Goal: Check status: Check status

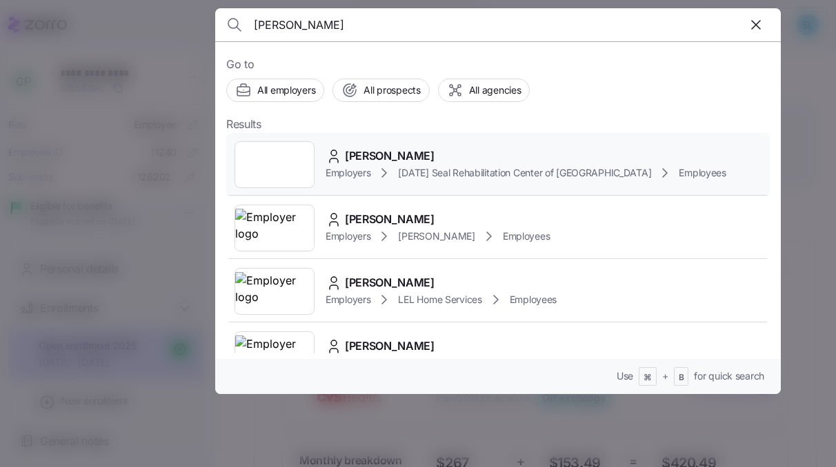
type input "kimberly smith"
click at [412, 156] on span "Kimberly Smith" at bounding box center [390, 156] width 90 height 17
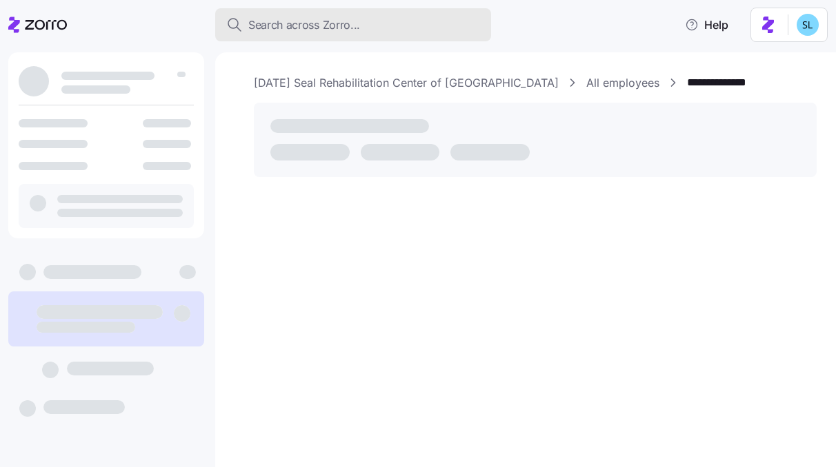
click at [339, 25] on span "Search across Zorro..." at bounding box center [304, 25] width 112 height 17
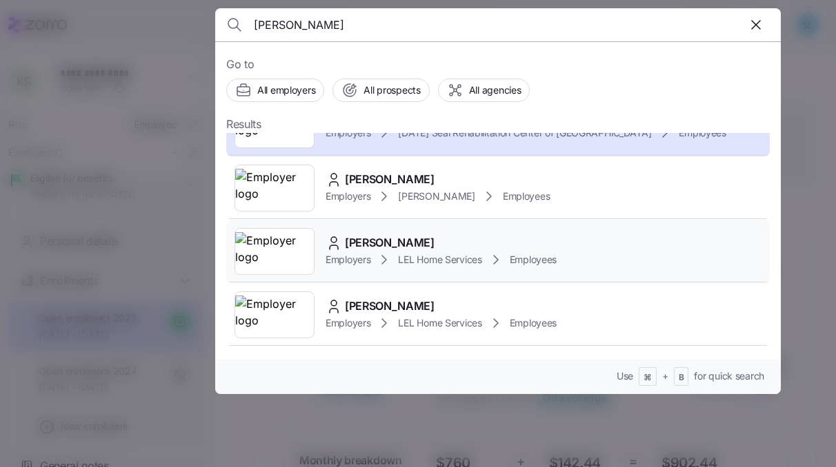
scroll to position [41, 0]
type input "kimberly smith"
click at [437, 238] on div "Kimberly Smith" at bounding box center [440, 242] width 231 height 17
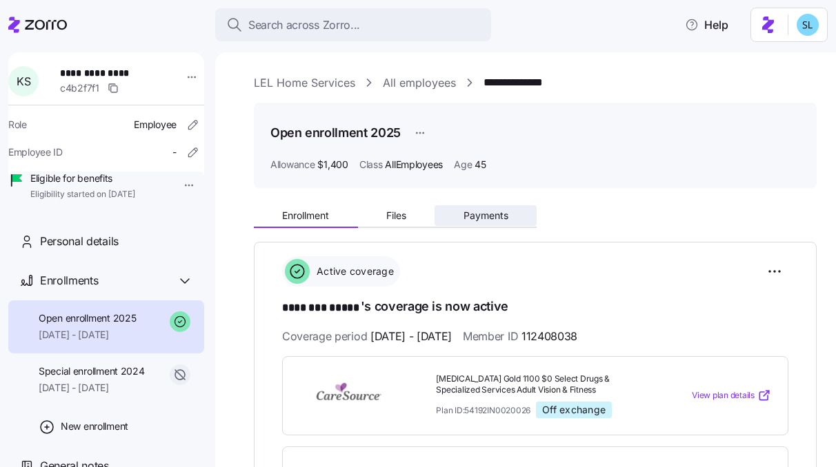
click at [469, 222] on button "Payments" at bounding box center [485, 215] width 102 height 21
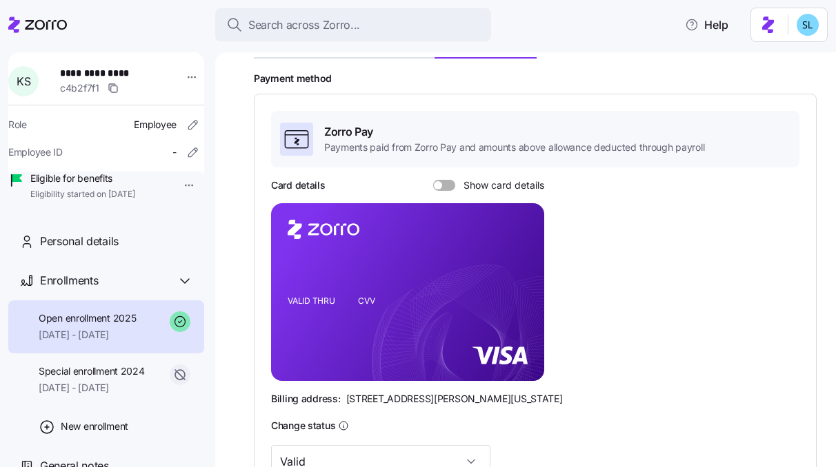
scroll to position [160, 0]
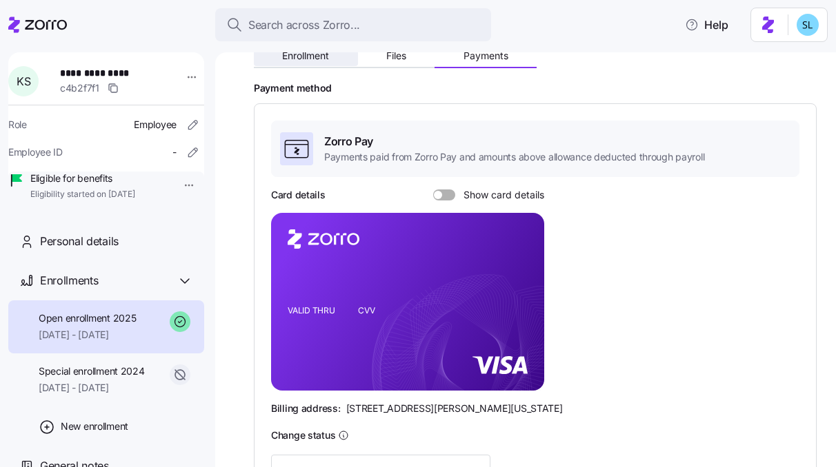
click at [307, 56] on span "Enrollment" at bounding box center [305, 56] width 47 height 10
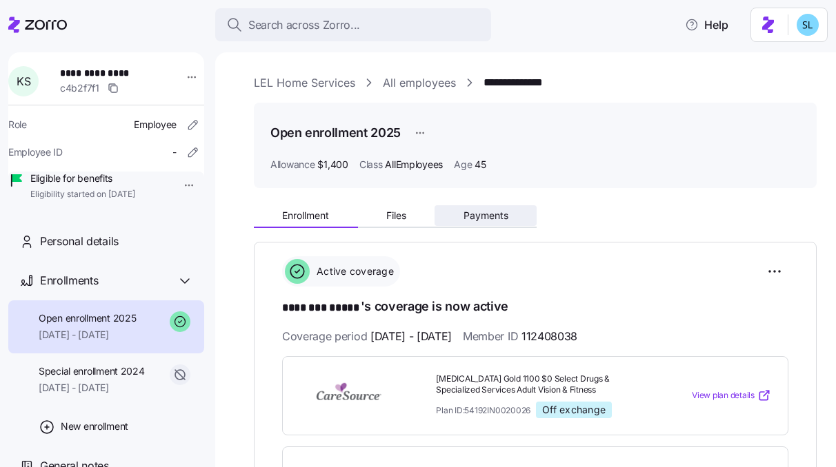
click at [509, 208] on button "Payments" at bounding box center [485, 215] width 102 height 21
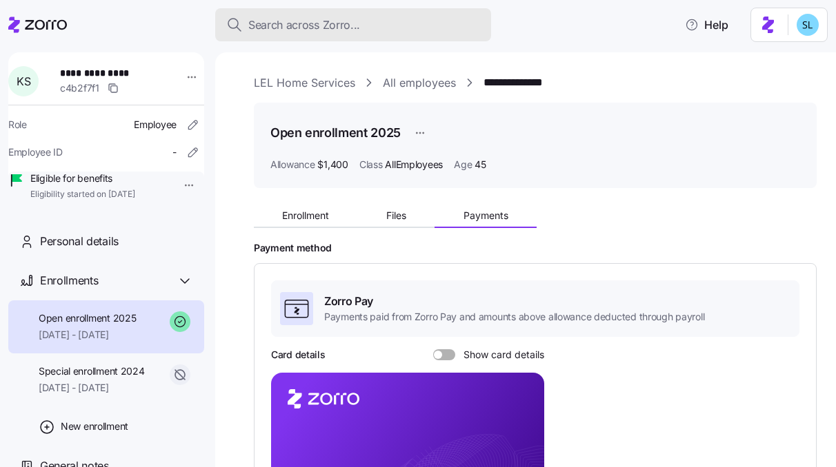
click at [470, 20] on div "Search across Zorro..." at bounding box center [353, 25] width 254 height 17
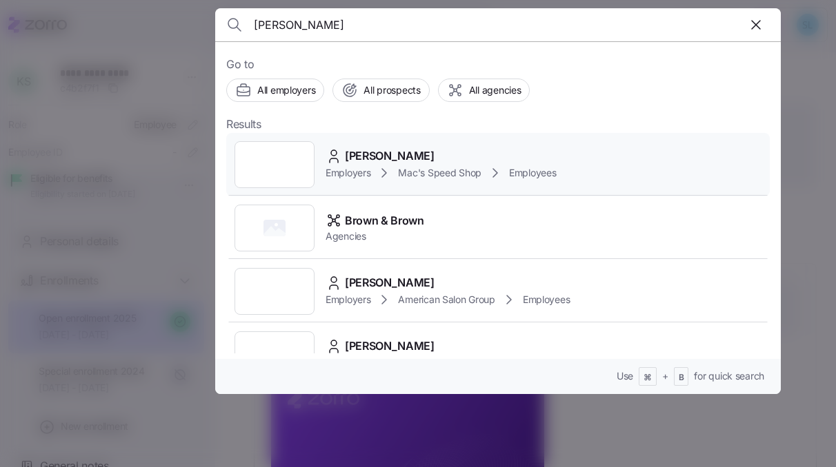
type input "garcia brown"
click at [475, 145] on div "Garcia Brown Employers Mac's Speed Shop Employees" at bounding box center [497, 164] width 543 height 63
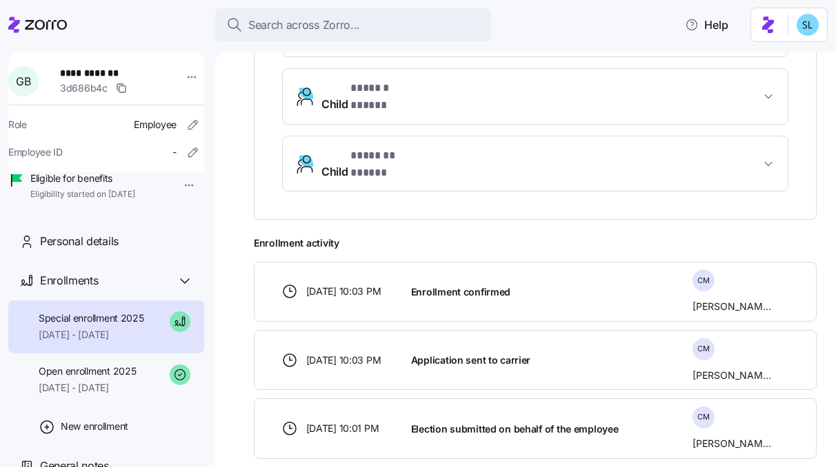
scroll to position [307, 0]
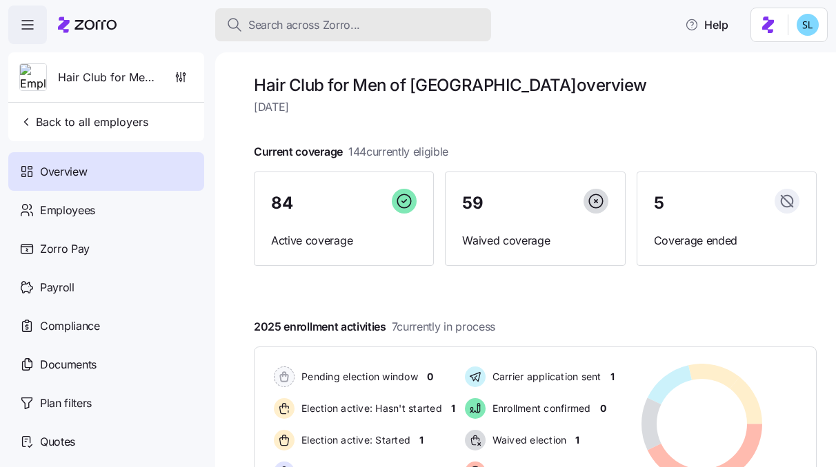
click at [268, 32] on span "Search across Zorro..." at bounding box center [304, 25] width 112 height 17
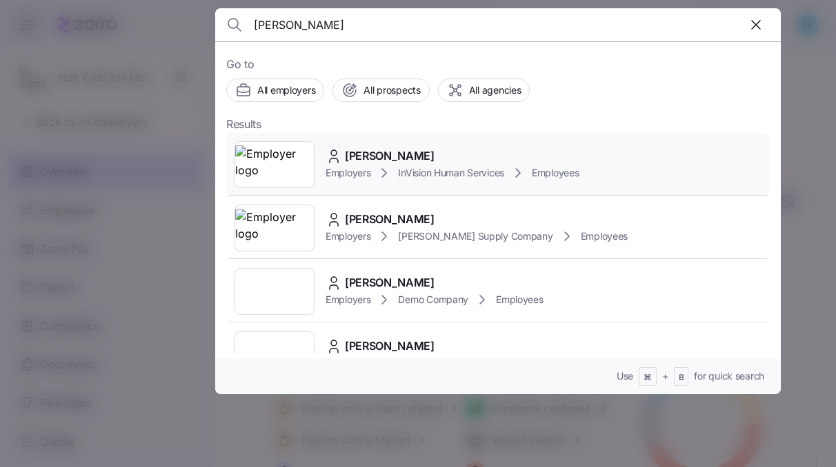
type input "julius"
click at [369, 157] on span "Julius Nyabinda" at bounding box center [390, 156] width 90 height 17
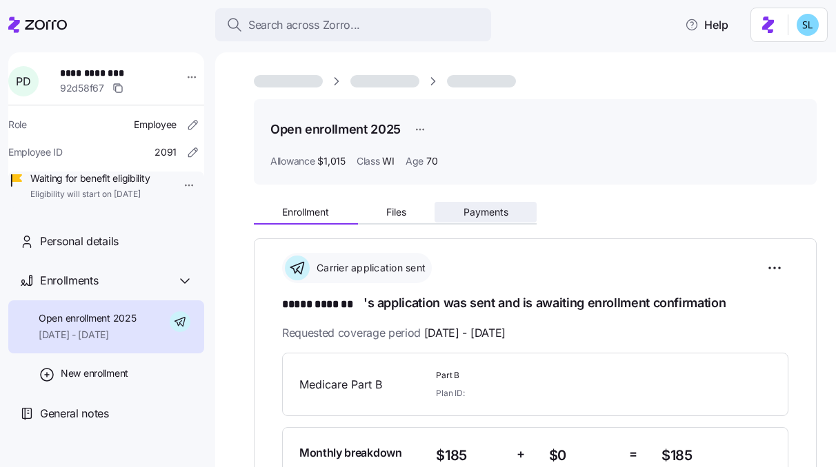
click at [510, 214] on button "Payments" at bounding box center [485, 212] width 102 height 21
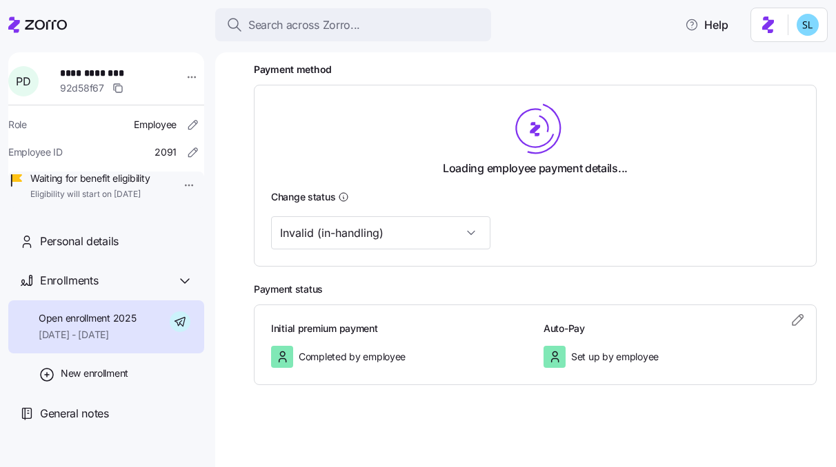
scroll to position [176, 0]
click at [401, 245] on input "Invalid (in-handling)" at bounding box center [380, 232] width 219 height 33
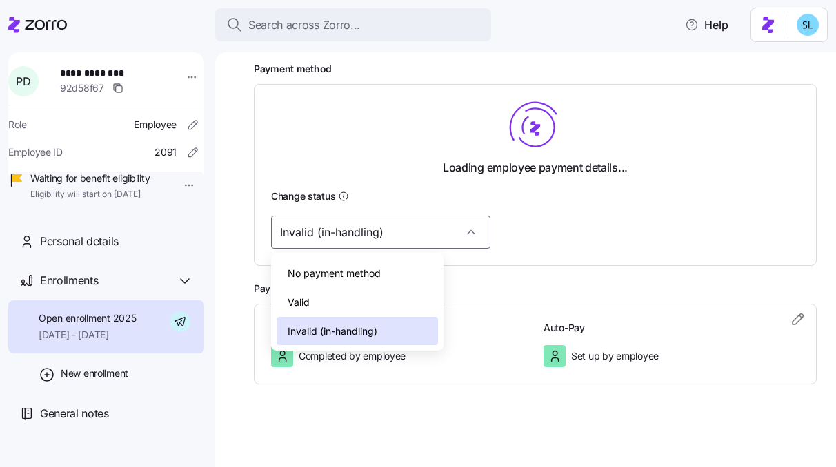
click at [392, 298] on div "Valid" at bounding box center [356, 302] width 161 height 29
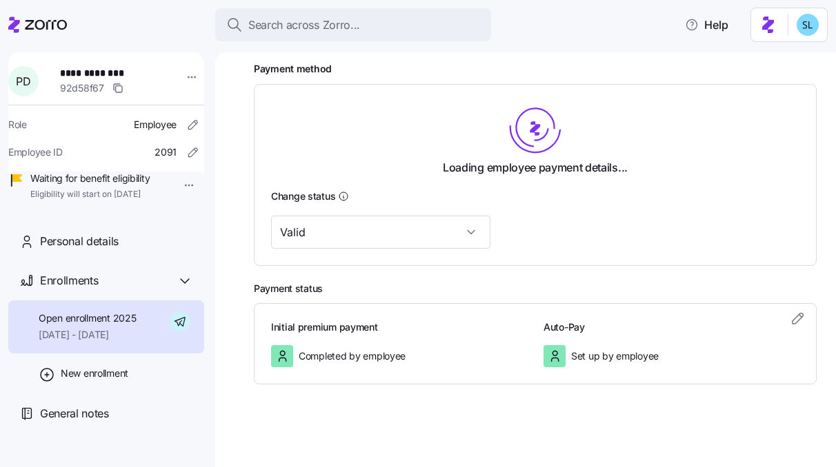
scroll to position [172, 0]
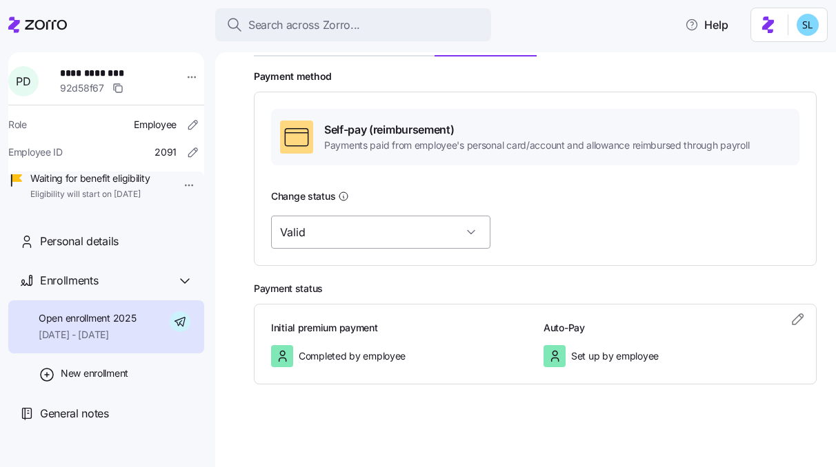
click at [399, 236] on input "Valid" at bounding box center [380, 232] width 219 height 33
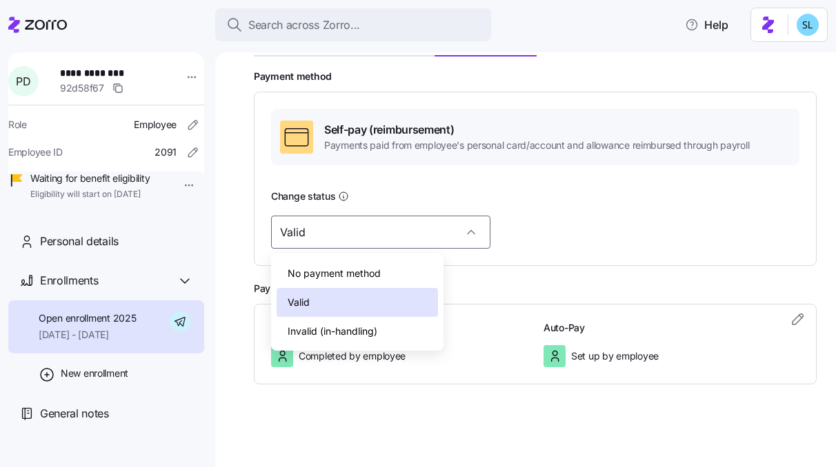
click at [394, 323] on div "Invalid (in-handling)" at bounding box center [356, 331] width 161 height 29
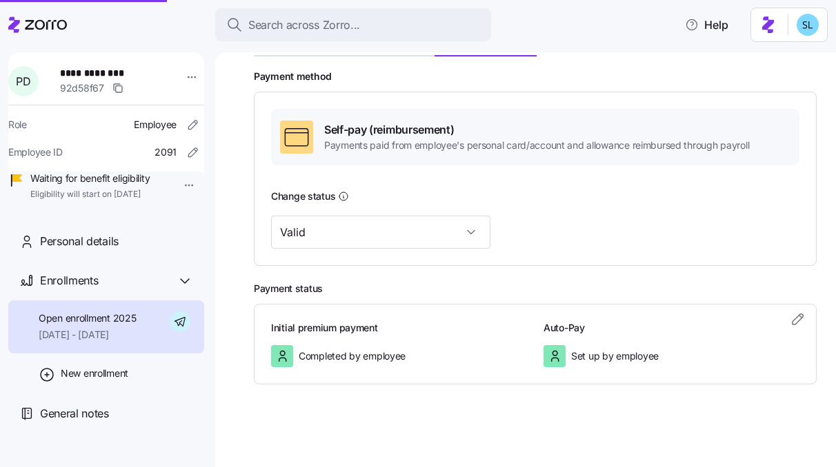
scroll to position [143, 0]
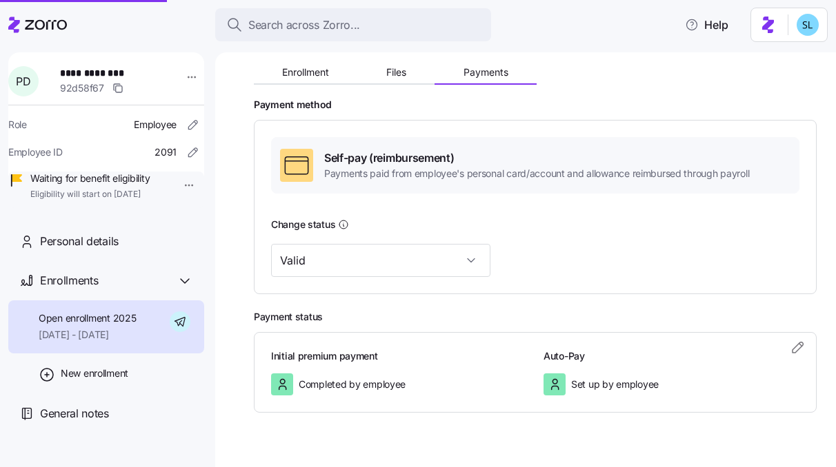
type input "Invalid (in-handling)"
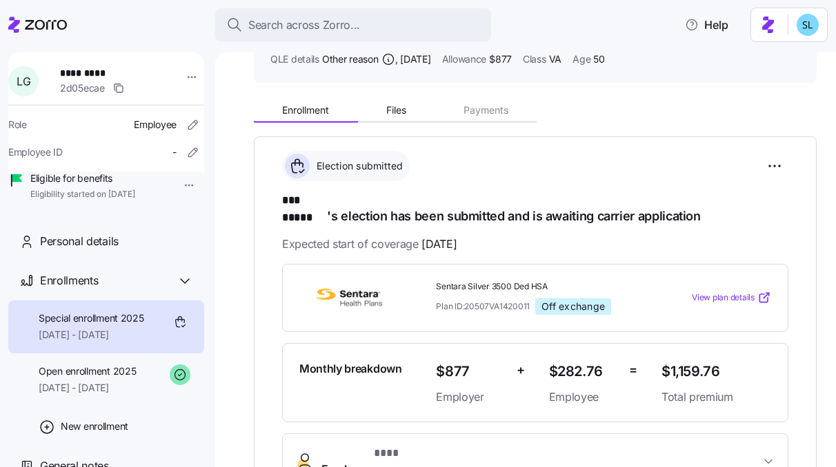
scroll to position [95, 0]
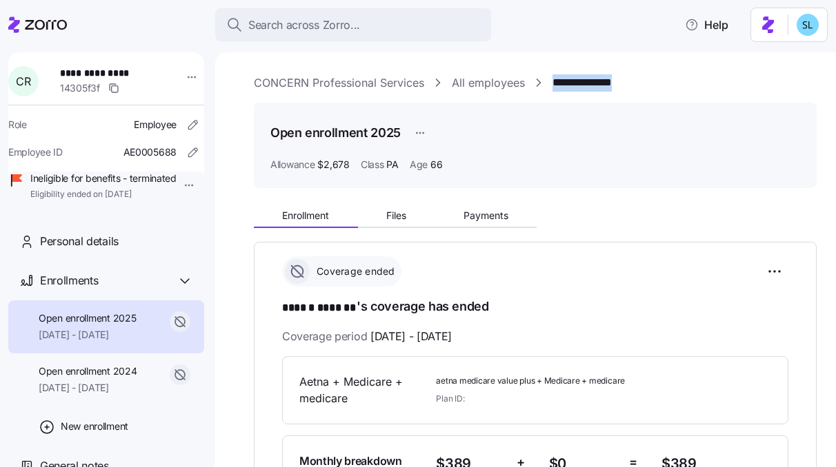
drag, startPoint x: 636, startPoint y: 84, endPoint x: 554, endPoint y: 88, distance: 82.1
click at [554, 88] on div "**********" at bounding box center [535, 82] width 563 height 17
copy link "**********"
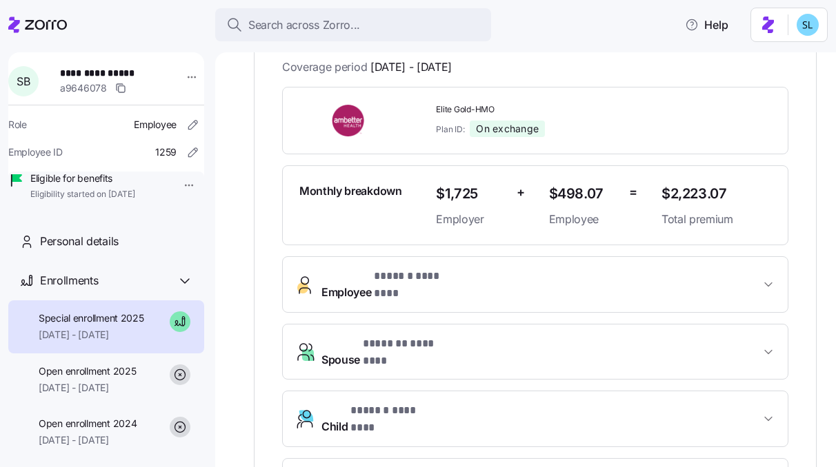
scroll to position [328, 0]
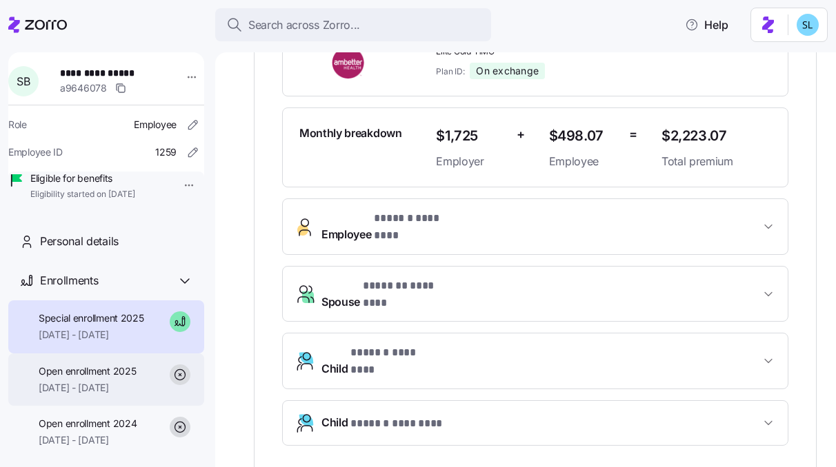
click at [125, 379] on span "Open enrollment 2025" at bounding box center [87, 372] width 97 height 14
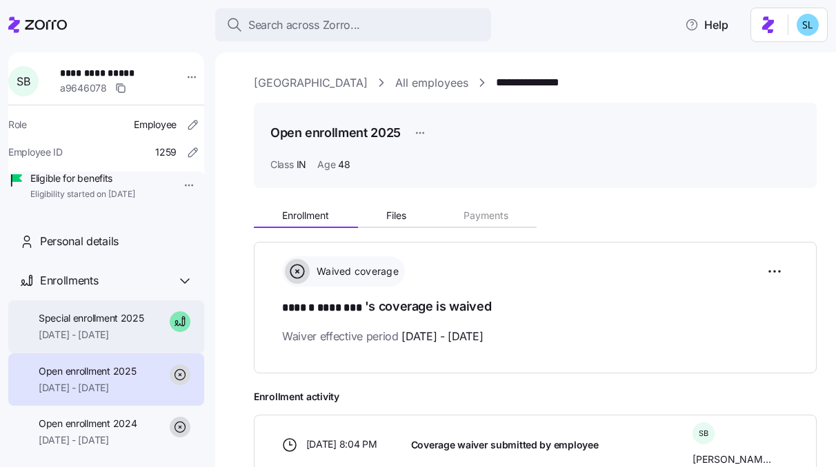
click at [119, 342] on span "[DATE] - [DATE]" at bounding box center [91, 335] width 105 height 14
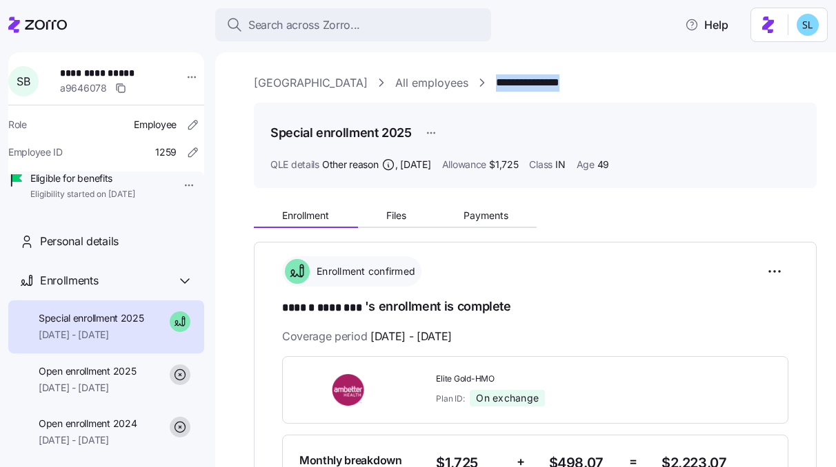
drag, startPoint x: 596, startPoint y: 85, endPoint x: 505, endPoint y: 90, distance: 91.1
click at [505, 90] on div "**********" at bounding box center [535, 82] width 563 height 17
copy link "**********"
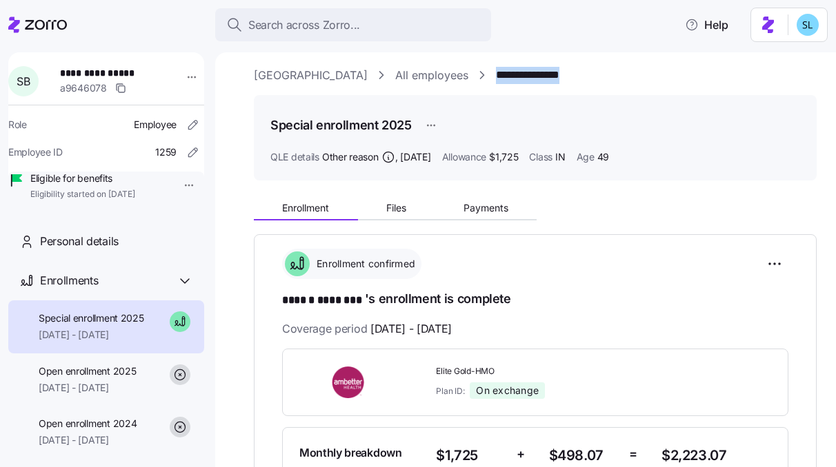
scroll to position [19, 0]
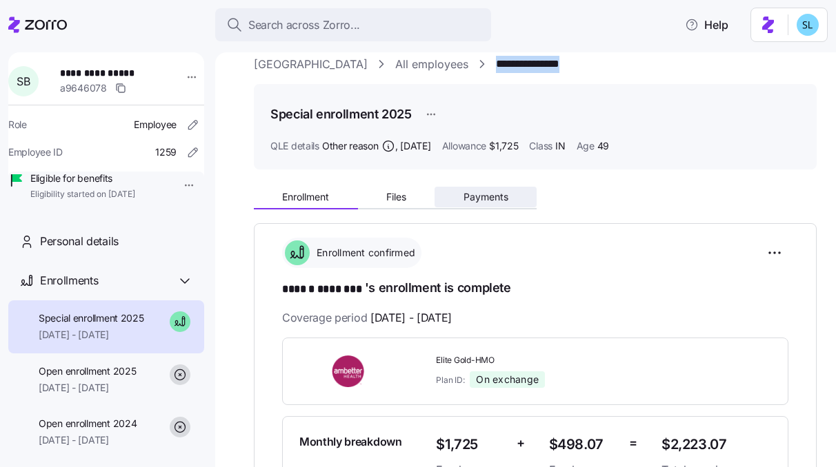
click at [510, 197] on button "Payments" at bounding box center [485, 197] width 102 height 21
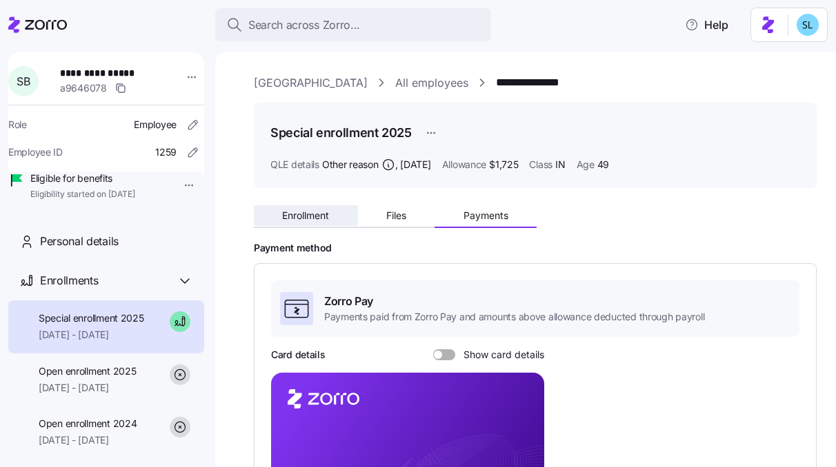
click at [314, 217] on span "Enrollment" at bounding box center [305, 216] width 47 height 10
